Goal: Information Seeking & Learning: Learn about a topic

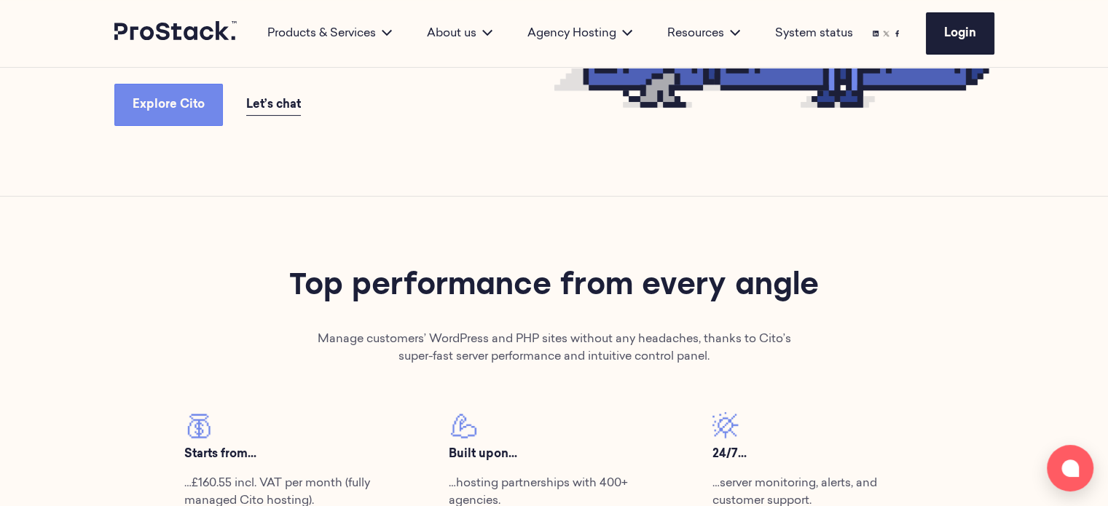
scroll to position [437, 0]
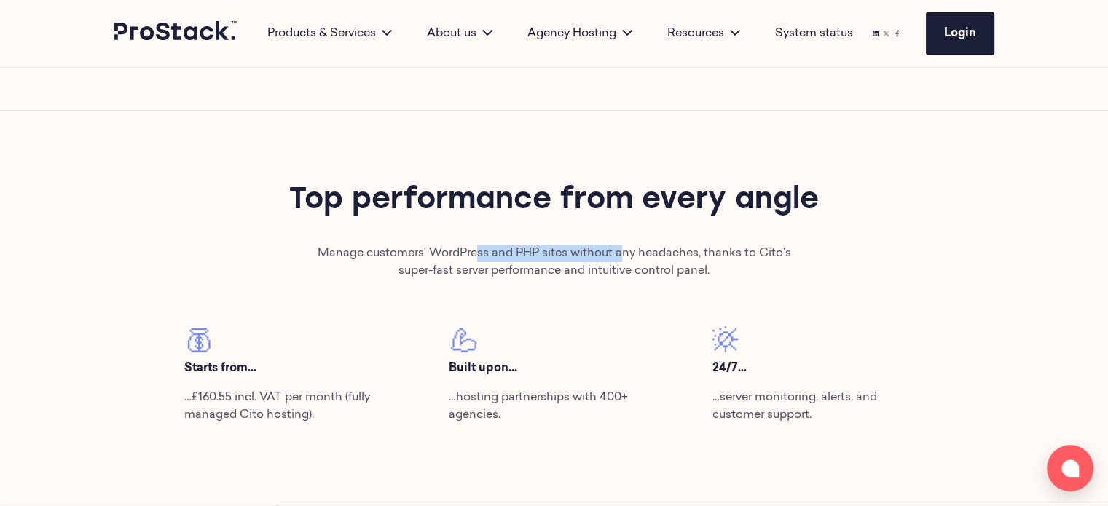
drag, startPoint x: 479, startPoint y: 252, endPoint x: 630, endPoint y: 264, distance: 151.3
click at [627, 259] on p "Manage customers’ WordPress and PHP sites without any headaches, thanks to Cito…" at bounding box center [553, 262] width 475 height 35
click at [631, 273] on p "Manage customers’ WordPress and PHP sites without any headaches, thanks to Cito…" at bounding box center [553, 262] width 475 height 35
drag, startPoint x: 457, startPoint y: 267, endPoint x: 620, endPoint y: 273, distance: 163.3
click at [617, 271] on p "Manage customers’ WordPress and PHP sites without any headaches, thanks to Cito…" at bounding box center [553, 262] width 475 height 35
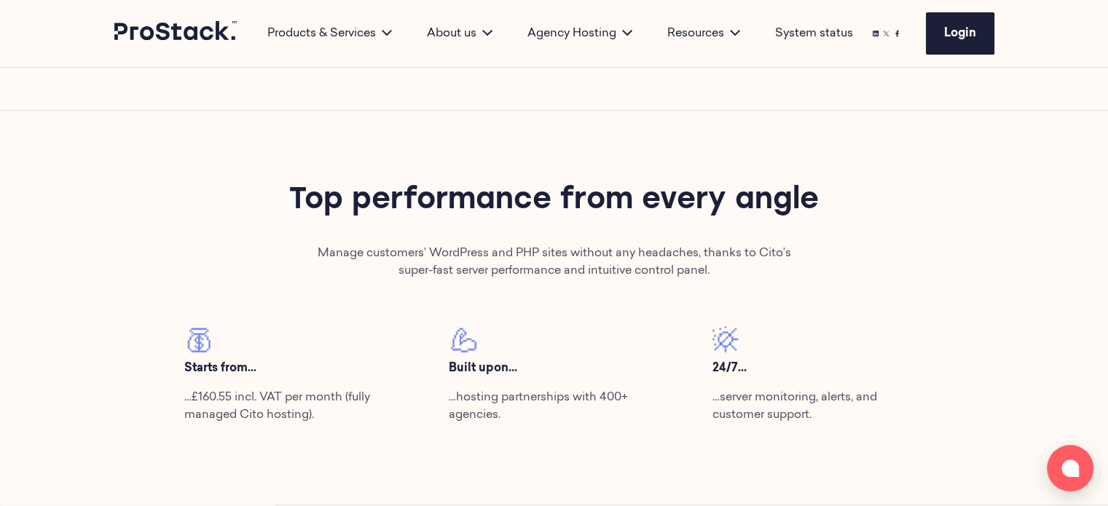
click at [629, 288] on div "Top performance from every angle Manage customers’ WordPress and PHP sites with…" at bounding box center [554, 308] width 792 height 255
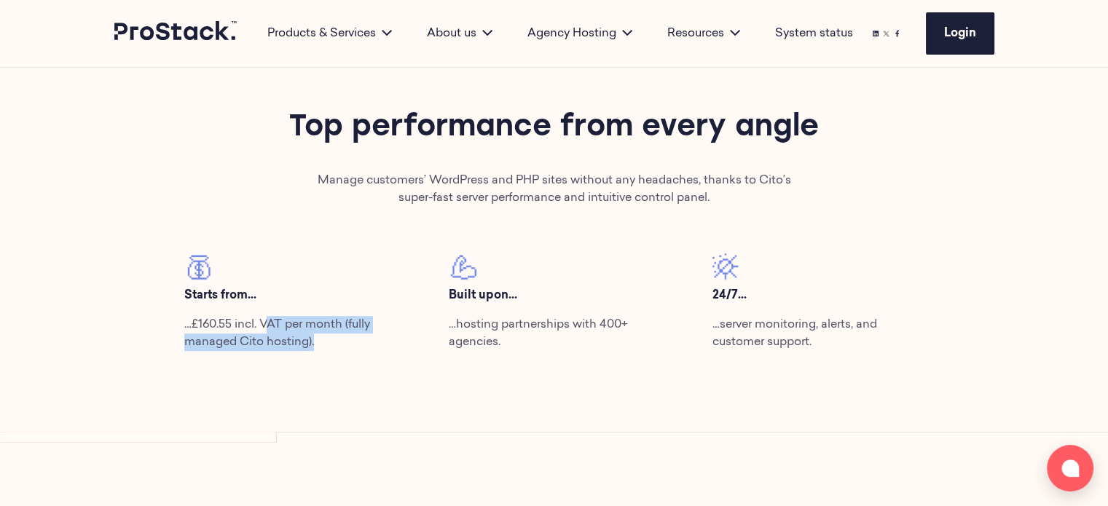
drag, startPoint x: 268, startPoint y: 332, endPoint x: 380, endPoint y: 383, distance: 123.6
click at [353, 348] on p "…£160.55 incl. VAT per month (fully managed Cito hosting)." at bounding box center [289, 333] width 211 height 35
click at [381, 387] on div "Top performance from every angle Manage customers’ WordPress and PHP sites with…" at bounding box center [554, 235] width 997 height 395
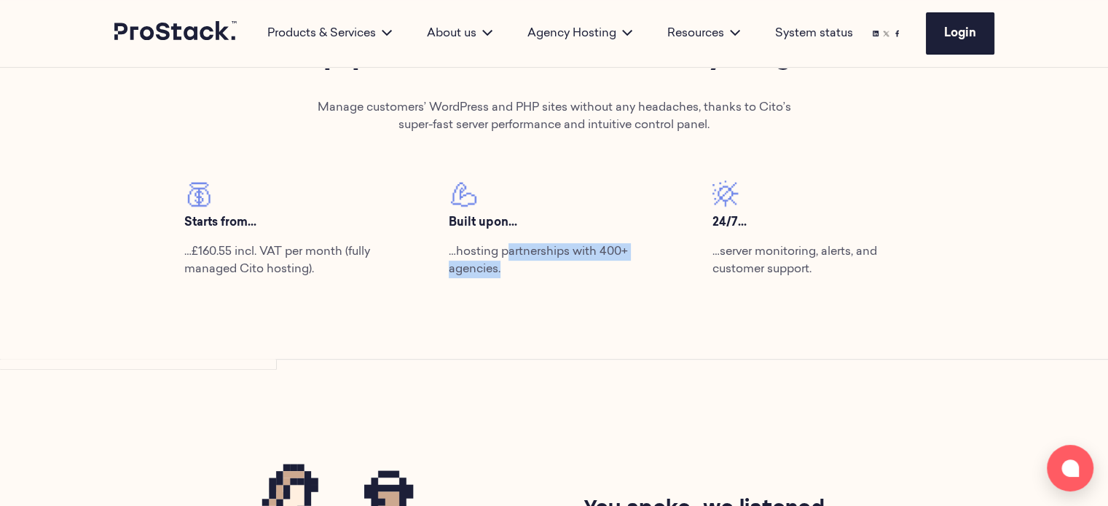
drag, startPoint x: 510, startPoint y: 246, endPoint x: 636, endPoint y: 346, distance: 161.2
click at [624, 302] on div "Top performance from every angle Manage customers’ WordPress and PHP sites with…" at bounding box center [554, 162] width 997 height 395
click at [636, 347] on div "Top performance from every angle Manage customers’ WordPress and PHP sites with…" at bounding box center [554, 162] width 997 height 395
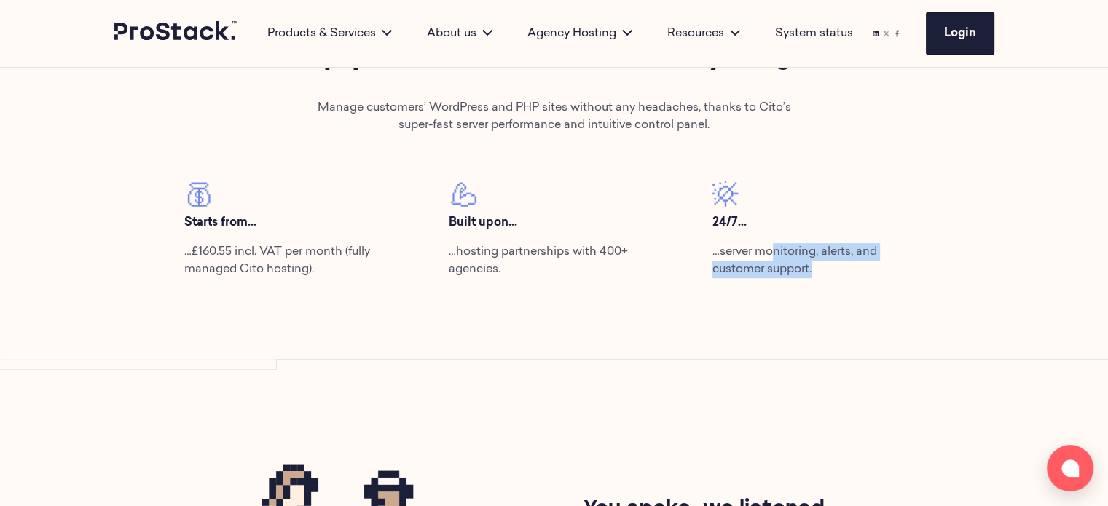
drag, startPoint x: 773, startPoint y: 256, endPoint x: 844, endPoint y: 293, distance: 79.8
click at [844, 291] on div "Top performance from every angle Manage customers’ WordPress and PHP sites with…" at bounding box center [554, 162] width 997 height 395
click at [828, 323] on div "Top performance from every angle Manage customers’ WordPress and PHP sites with…" at bounding box center [554, 162] width 997 height 395
drag, startPoint x: 762, startPoint y: 254, endPoint x: 836, endPoint y: 311, distance: 94.0
click at [855, 280] on div "24/7... …server monitoring, alerts, and customer support." at bounding box center [818, 235] width 264 height 109
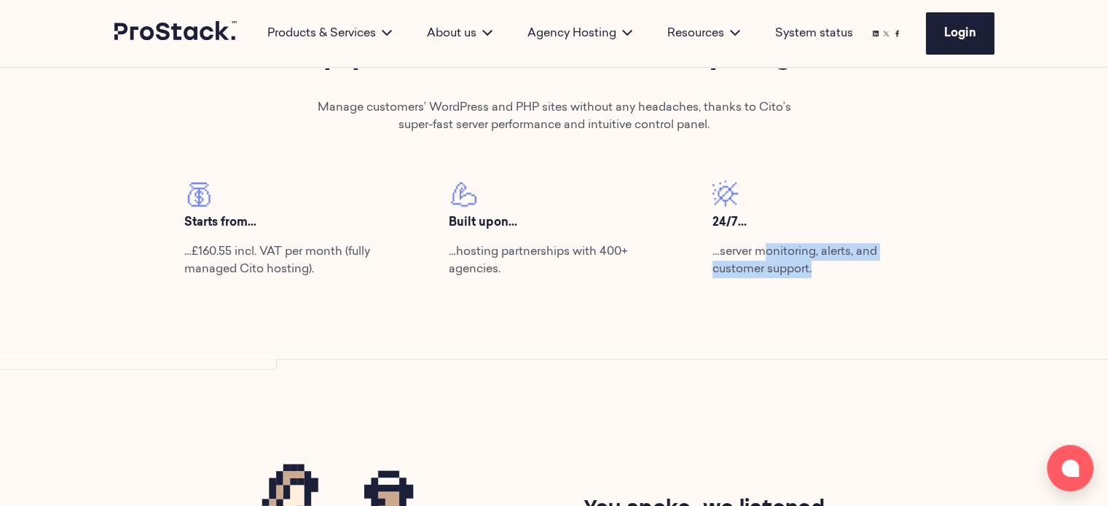
click at [836, 316] on div "Top performance from every angle Manage customers’ WordPress and PHP sites with…" at bounding box center [554, 162] width 997 height 395
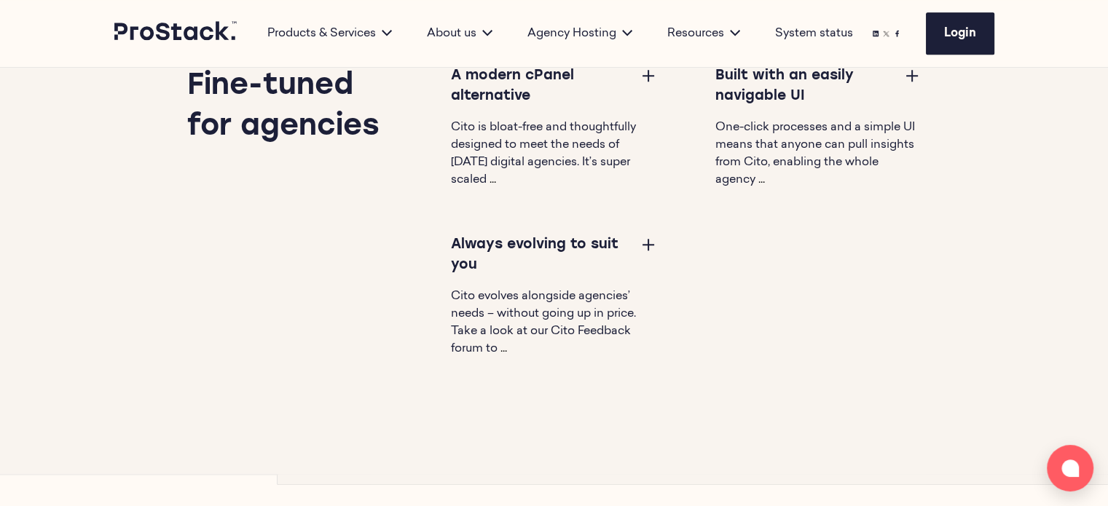
scroll to position [1239, 0]
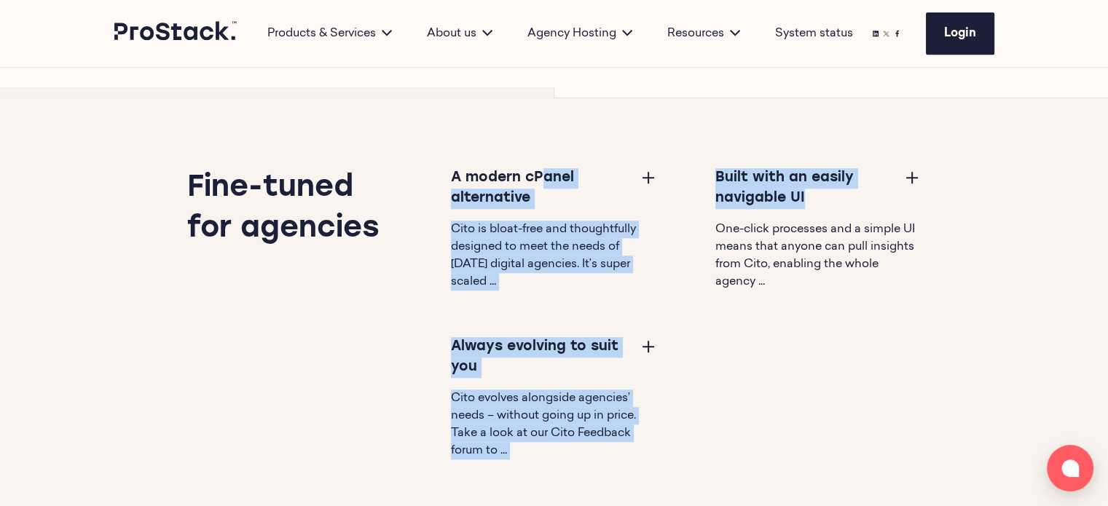
drag, startPoint x: 486, startPoint y: 175, endPoint x: 675, endPoint y: 270, distance: 212.1
click at [687, 234] on div "A modern cPanel alternative Cito is bloat-free and thoughtfully designed to mee…" at bounding box center [657, 337] width 528 height 338
click at [599, 348] on h3 "Always evolving to suit you" at bounding box center [539, 357] width 177 height 41
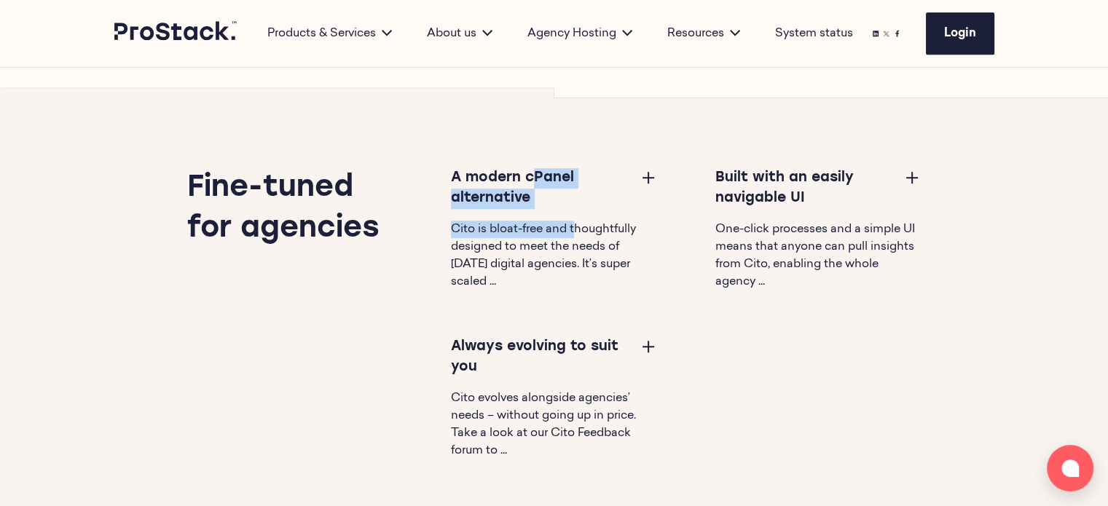
drag, startPoint x: 474, startPoint y: 178, endPoint x: 584, endPoint y: 241, distance: 127.6
click at [580, 219] on div "A modern cPanel alternative Cito is bloat-free and thoughtfully designed to mee…" at bounding box center [554, 229] width 206 height 122
click at [583, 260] on span "Cito is bloat-free and thoughtfully designed to meet the needs of [DATE] digita…" at bounding box center [543, 256] width 185 height 64
drag, startPoint x: 507, startPoint y: 230, endPoint x: 609, endPoint y: 262, distance: 107.1
click at [611, 241] on span "Cito is bloat-free and thoughtfully designed to meet the needs of [DATE] digita…" at bounding box center [543, 256] width 185 height 64
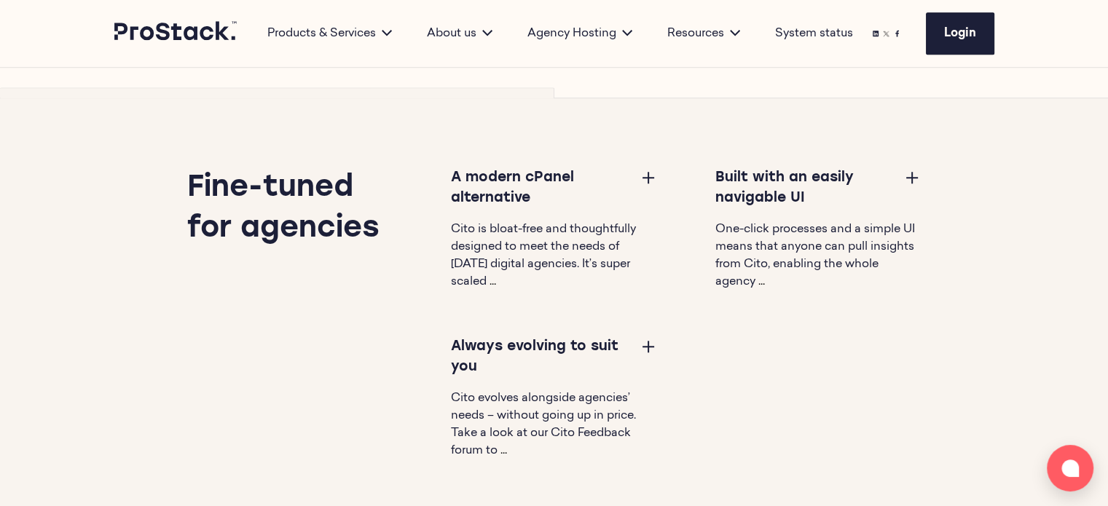
click at [600, 291] on div "A modern cPanel alternative Cito is bloat-free and thoughtfully designed to mee…" at bounding box center [525, 337] width 264 height 338
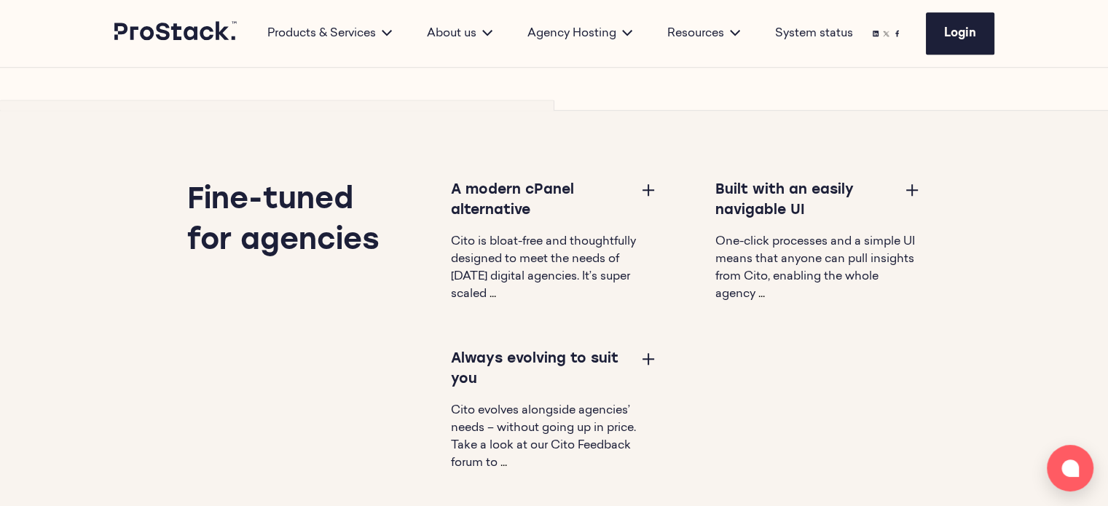
scroll to position [1311, 0]
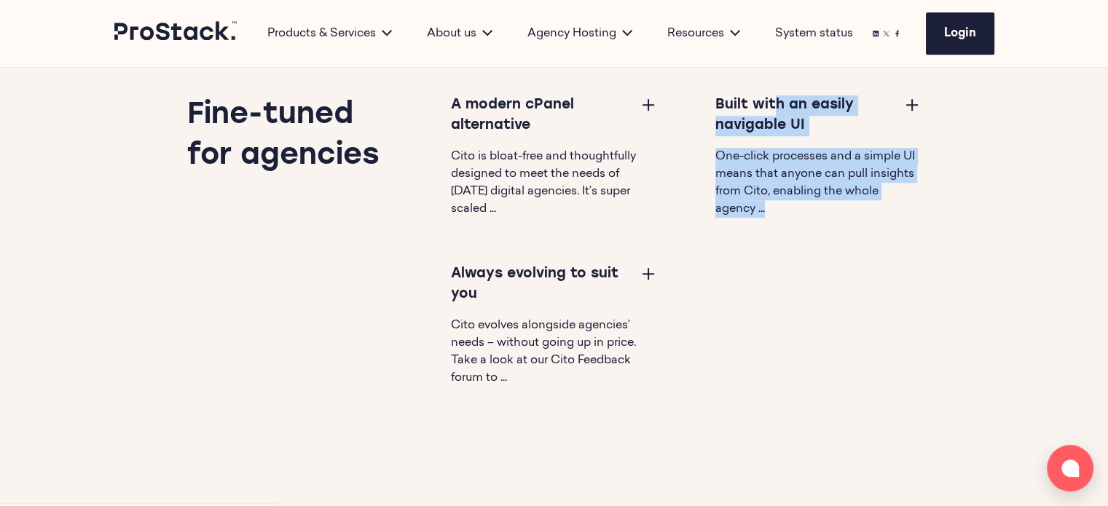
drag, startPoint x: 729, startPoint y: 102, endPoint x: 956, endPoint y: 235, distance: 262.9
click at [956, 225] on div "Fine-tuned for agencies A modern cPanel alternative Cito is bloat-free and thou…" at bounding box center [554, 265] width 851 height 478
click at [850, 243] on div "Built with an easily navigable UI One-click processes and a simple UI means tha…" at bounding box center [789, 179] width 264 height 169
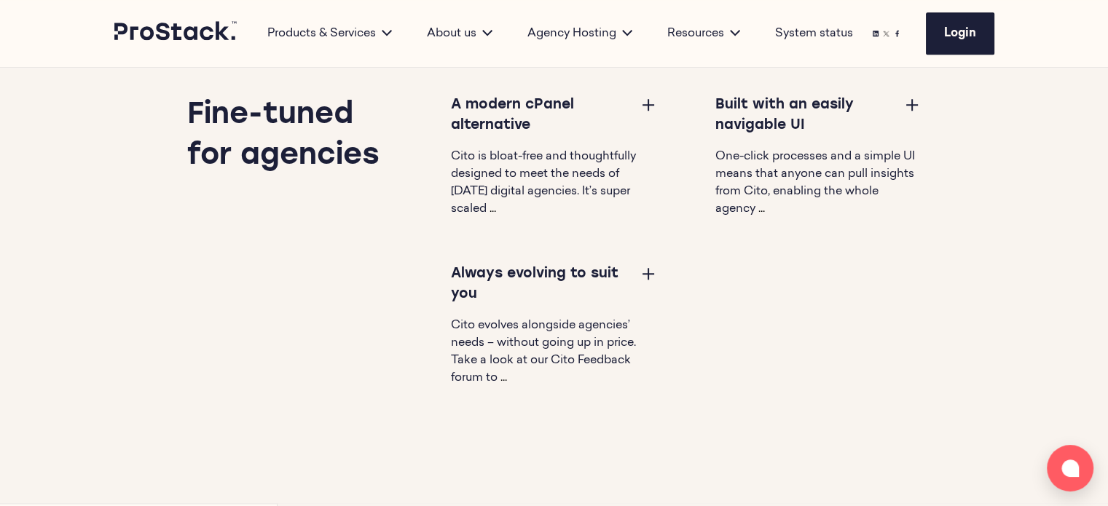
drag, startPoint x: 297, startPoint y: 157, endPoint x: 381, endPoint y: 242, distance: 119.5
click at [379, 159] on h2 "Fine-tuned for agencies" at bounding box center [290, 136] width 206 height 82
click at [346, 329] on div "Fine-tuned for agencies A modern cPanel alternative Cito is bloat-free and thou…" at bounding box center [525, 264] width 793 height 338
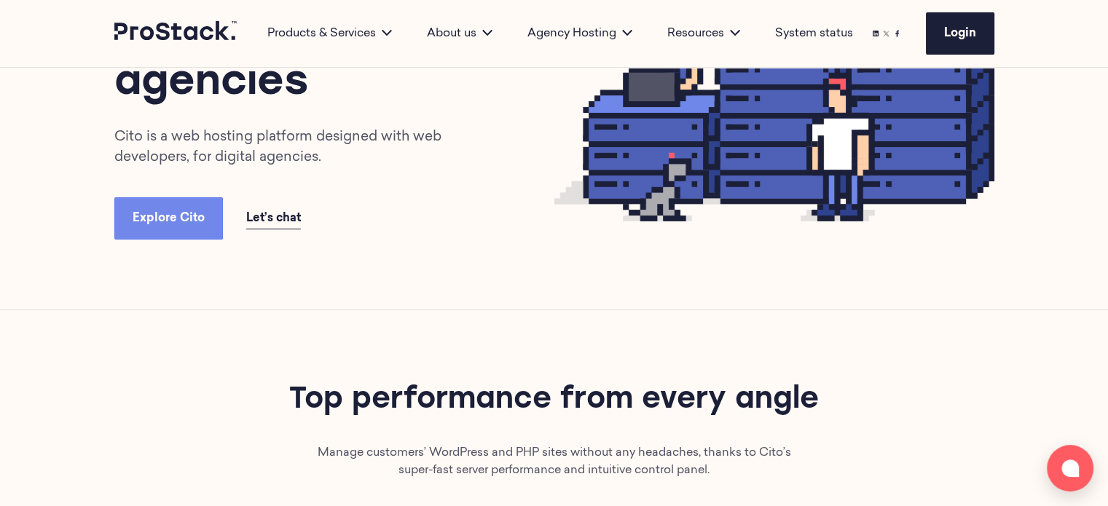
scroll to position [146, 0]
